Goal: Communication & Community: Answer question/provide support

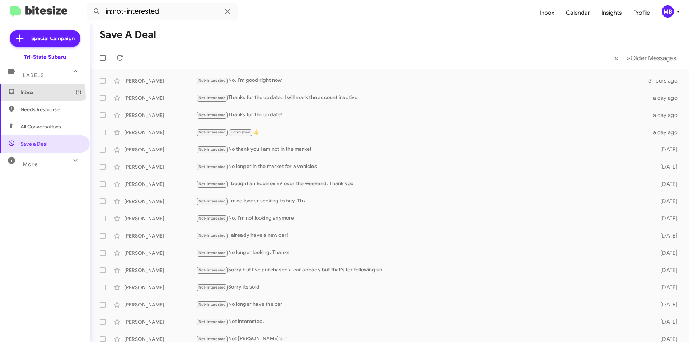
click at [22, 96] on span "Inbox (1)" at bounding box center [45, 92] width 90 height 17
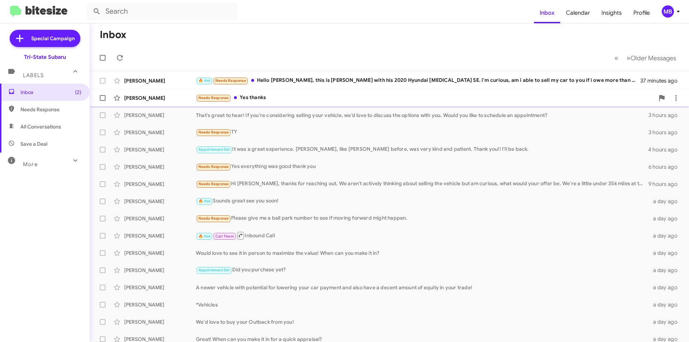
click at [297, 100] on div "Needs Response Yes thanks" at bounding box center [425, 98] width 458 height 8
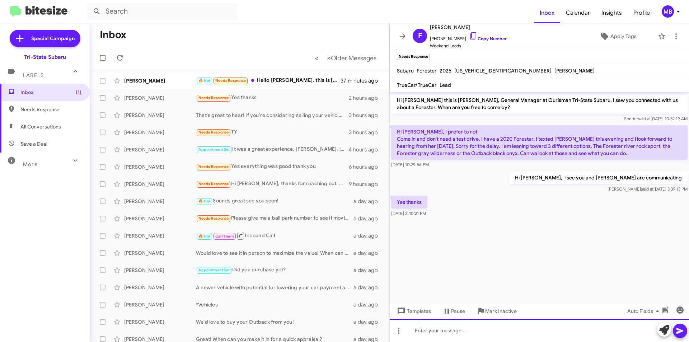
click at [588, 335] on div at bounding box center [539, 330] width 299 height 23
click at [661, 329] on icon at bounding box center [664, 330] width 10 height 10
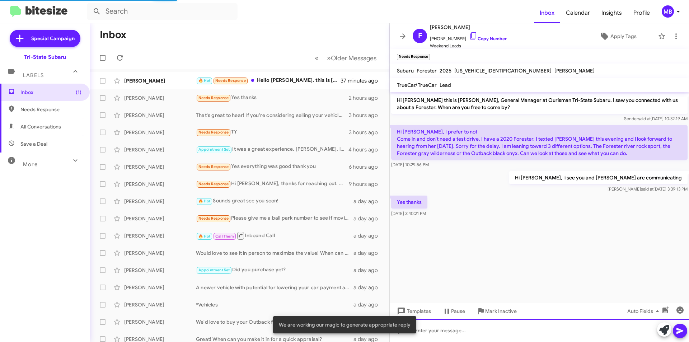
click at [541, 328] on div at bounding box center [539, 330] width 299 height 23
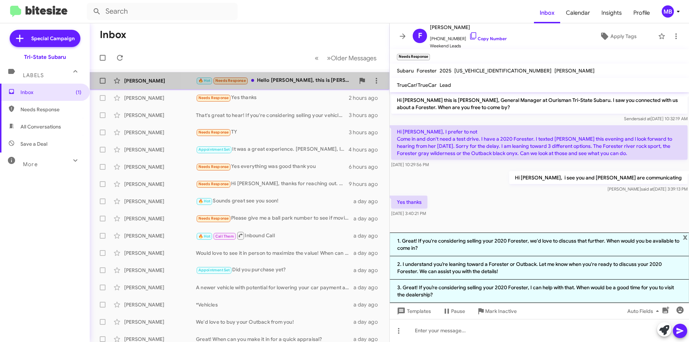
click at [314, 81] on div "🔥 Hot Needs Response Hello [PERSON_NAME], this is [PERSON_NAME] with his 2020 H…" at bounding box center [275, 80] width 159 height 8
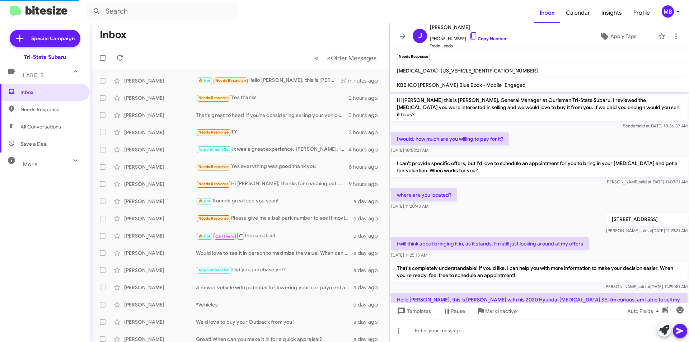
scroll to position [28, 0]
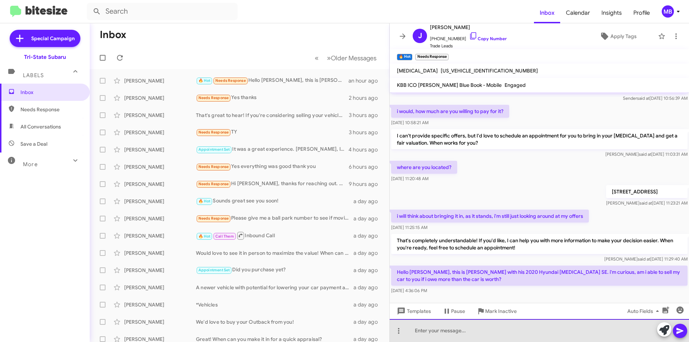
click at [431, 332] on div at bounding box center [539, 330] width 299 height 23
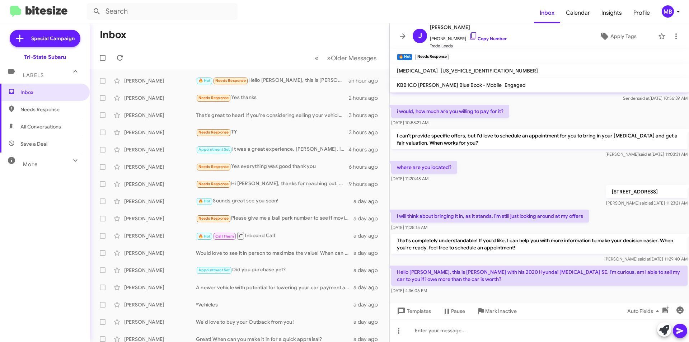
click at [58, 108] on span "Needs Response" at bounding box center [50, 109] width 61 height 7
type input "in:needs-response"
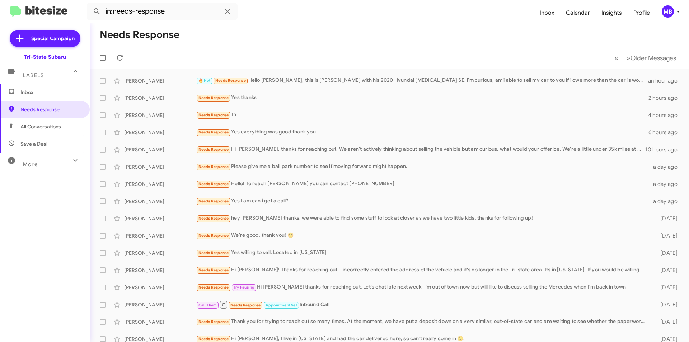
click at [57, 89] on span "Inbox" at bounding box center [50, 92] width 61 height 7
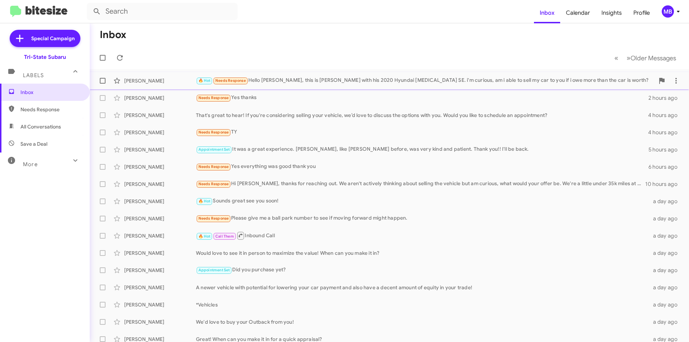
click at [316, 80] on div "🔥 Hot Needs Response Hello [PERSON_NAME], this is [PERSON_NAME] with his 2020 H…" at bounding box center [425, 80] width 458 height 8
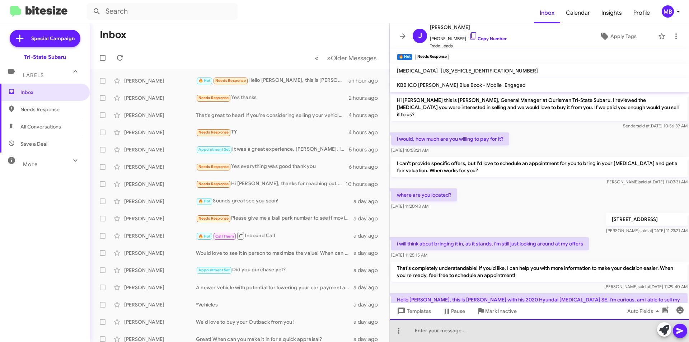
click at [535, 323] on div at bounding box center [539, 330] width 299 height 23
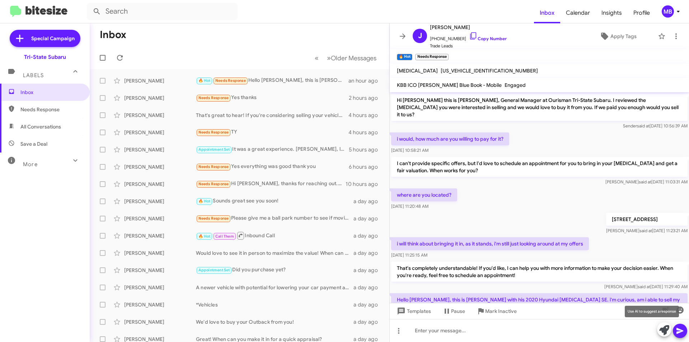
click at [662, 330] on icon at bounding box center [664, 330] width 10 height 10
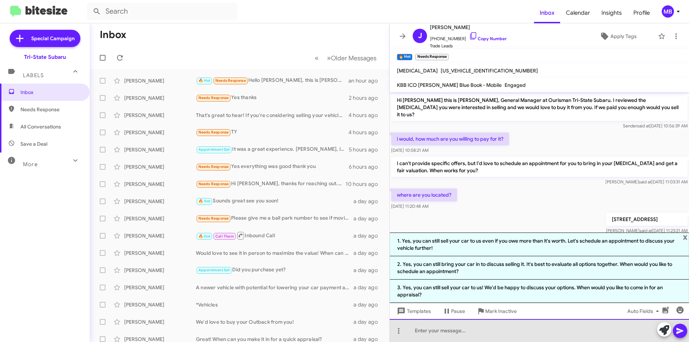
click at [462, 335] on div at bounding box center [539, 330] width 299 height 23
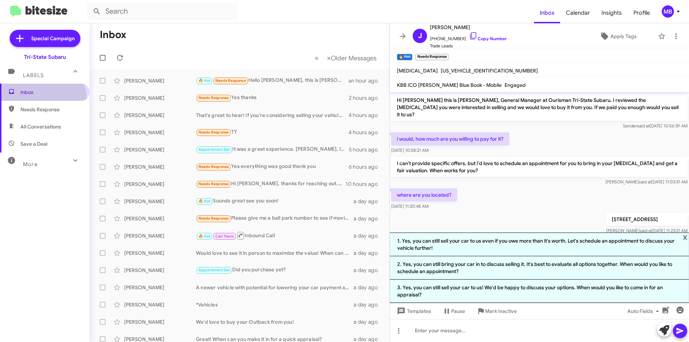
click at [32, 100] on span "Inbox" at bounding box center [45, 92] width 90 height 17
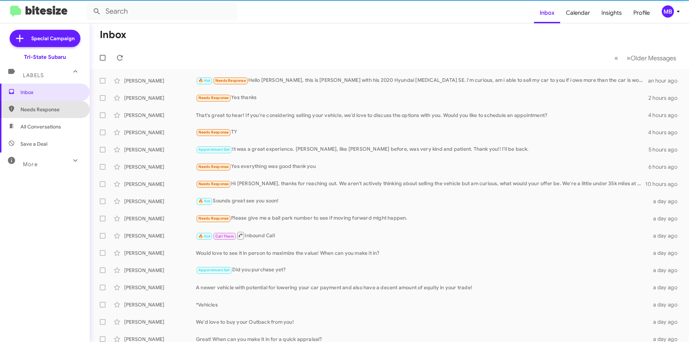
click at [48, 112] on span "Needs Response" at bounding box center [50, 109] width 61 height 7
type input "in:needs-response"
